Goal: Download file/media

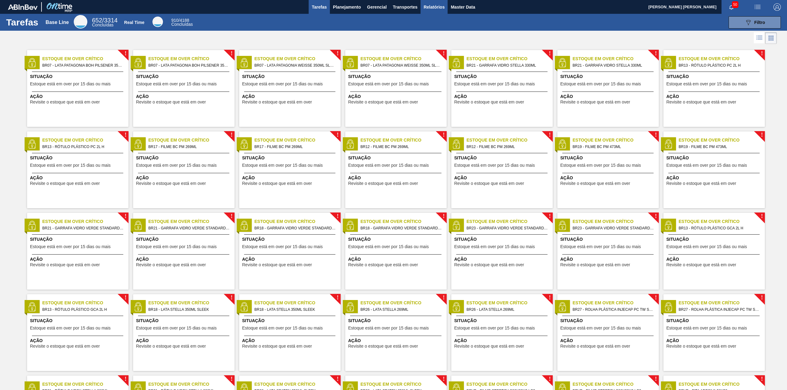
click at [433, 3] on span "Relatórios" at bounding box center [433, 6] width 21 height 7
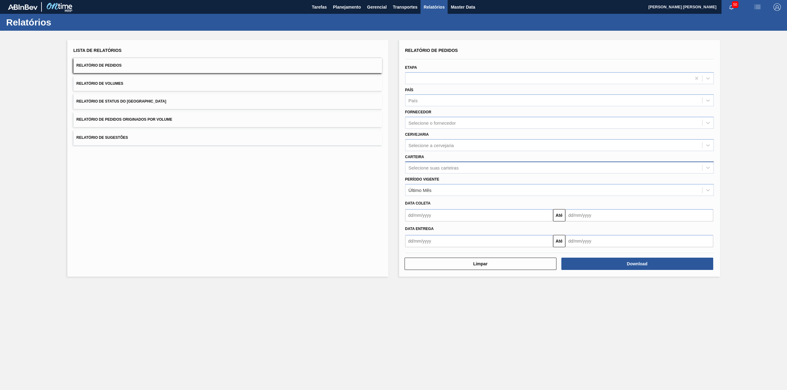
click at [454, 168] on div "Selecione suas carteiras" at bounding box center [433, 167] width 50 height 5
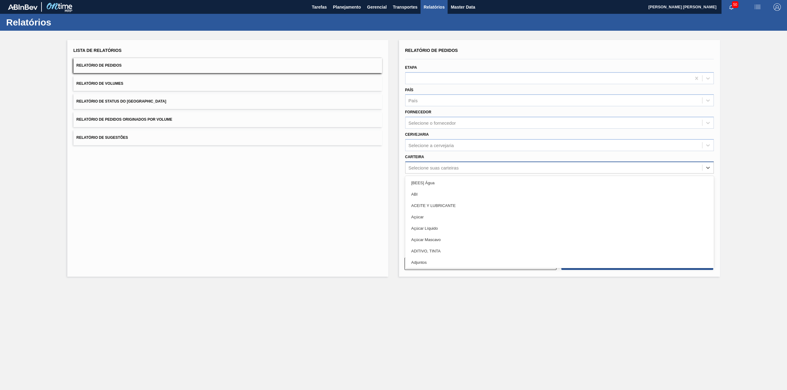
click at [463, 165] on div "Selecione suas carteiras" at bounding box center [553, 167] width 296 height 9
type input "lúpu"
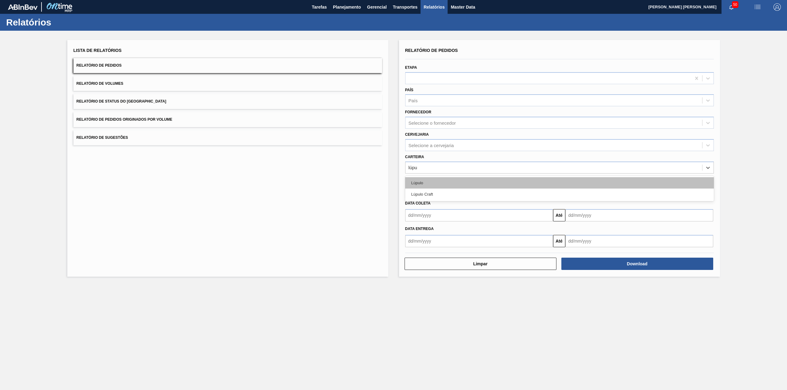
click at [475, 185] on div "Lúpulo" at bounding box center [559, 182] width 308 height 11
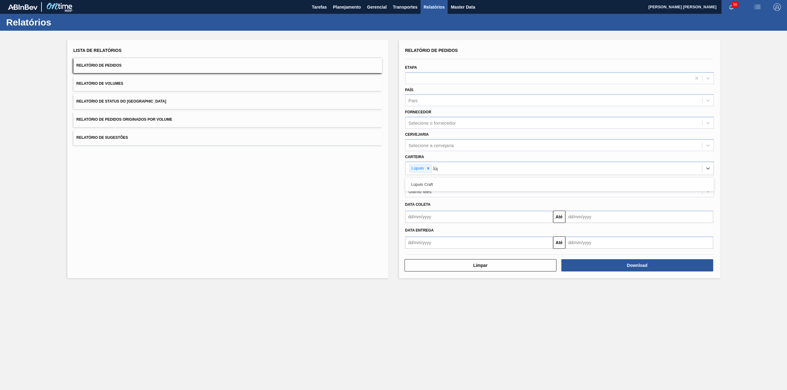
type input "lúpu"
click at [475, 185] on div "Lúpulo Craft" at bounding box center [559, 184] width 308 height 11
click at [493, 192] on div "Último Mês" at bounding box center [553, 191] width 296 height 9
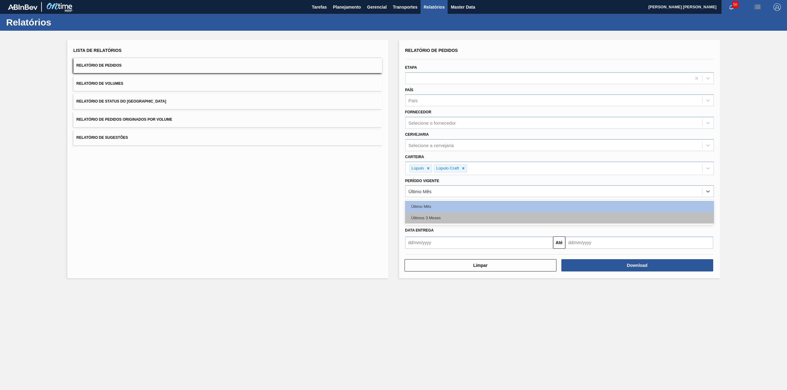
click at [455, 215] on div "Últimos 3 Meses" at bounding box center [559, 217] width 308 height 11
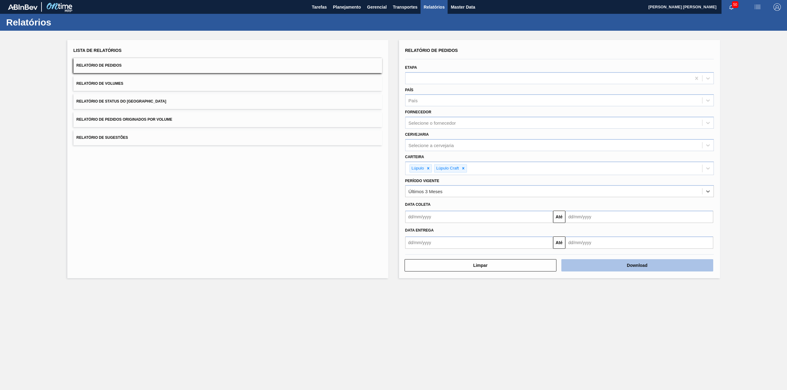
click at [586, 264] on button "Download" at bounding box center [637, 265] width 152 height 12
click at [171, 102] on button "Relatório de Status do Estoque" at bounding box center [227, 101] width 308 height 15
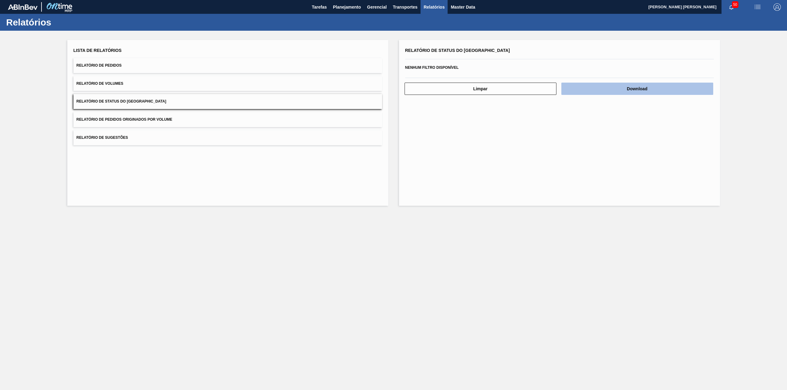
click at [616, 90] on button "Download" at bounding box center [637, 89] width 152 height 12
